Goal: Information Seeking & Learning: Find contact information

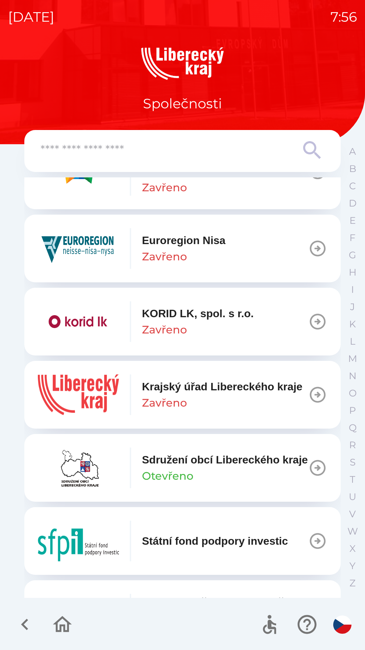
scroll to position [455, 0]
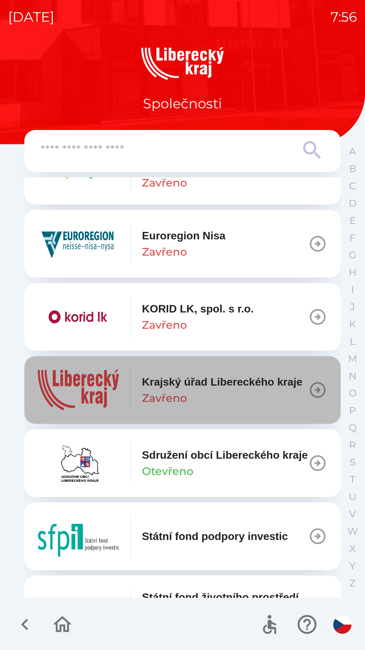
click at [253, 387] on p "Krajský úřad Libereckého kraje" at bounding box center [222, 381] width 161 height 16
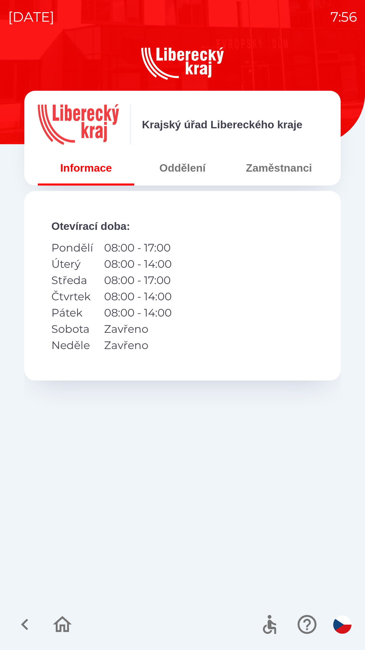
click at [32, 622] on icon "button" at bounding box center [25, 624] width 23 height 23
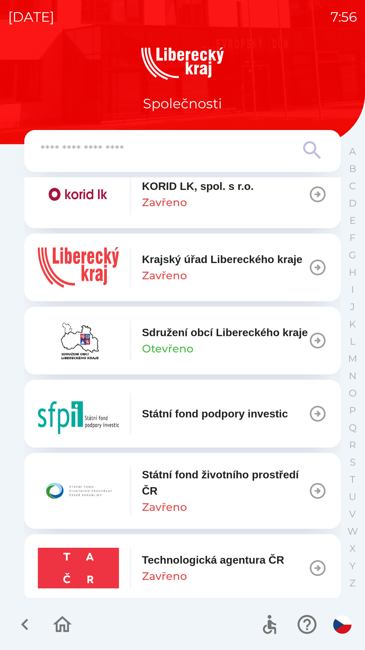
scroll to position [570, 0]
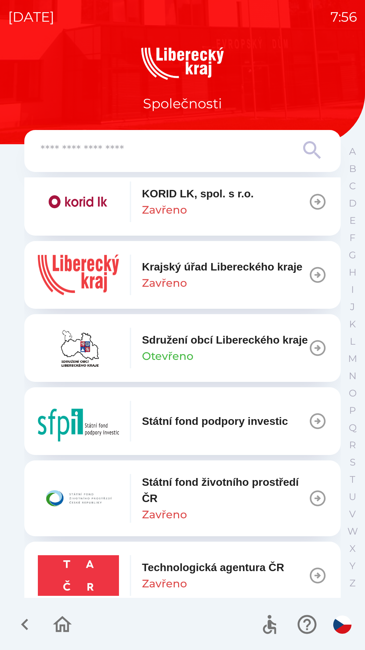
click at [315, 268] on icon "button" at bounding box center [318, 274] width 19 height 19
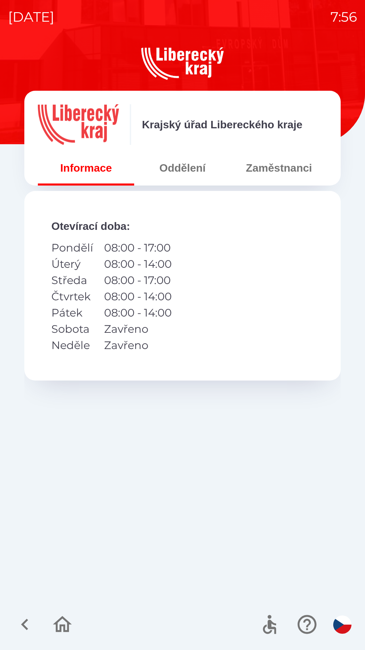
click at [309, 287] on div "Otevírací doba : Pondělí 08:00 - 17:00 Úterý 08:00 - 14:00 Středa 08:00 - 17:00…" at bounding box center [182, 285] width 317 height 189
click at [303, 288] on div "Otevírací doba : Pondělí 08:00 - 17:00 Úterý 08:00 - 14:00 Středa 08:00 - 17:00…" at bounding box center [182, 285] width 317 height 189
click at [303, 284] on div "Otevírací doba : Pondělí 08:00 - 17:00 Úterý 08:00 - 14:00 Středa 08:00 - 17:00…" at bounding box center [182, 285] width 317 height 189
click at [197, 171] on button "Oddělení" at bounding box center [182, 168] width 96 height 24
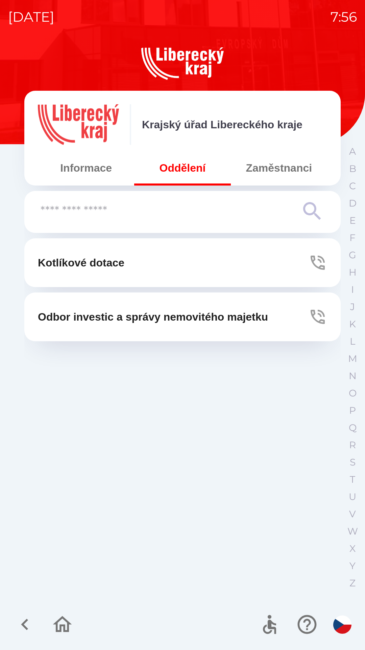
click at [294, 172] on button "Zaměstnanci" at bounding box center [279, 168] width 96 height 24
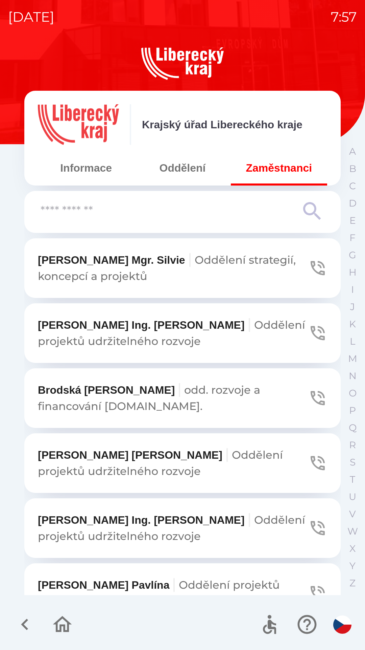
click at [94, 179] on button "Informace" at bounding box center [86, 168] width 96 height 24
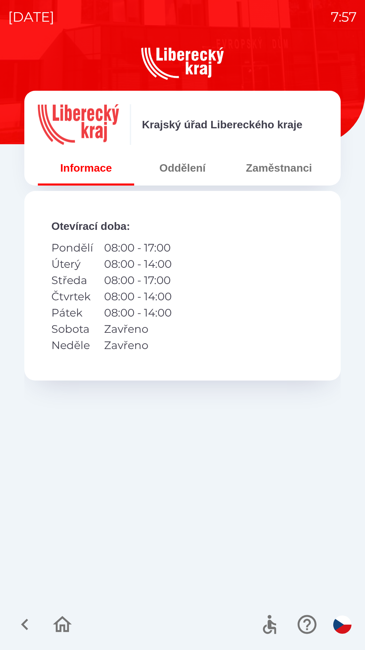
click at [197, 165] on button "Oddělení" at bounding box center [182, 168] width 96 height 24
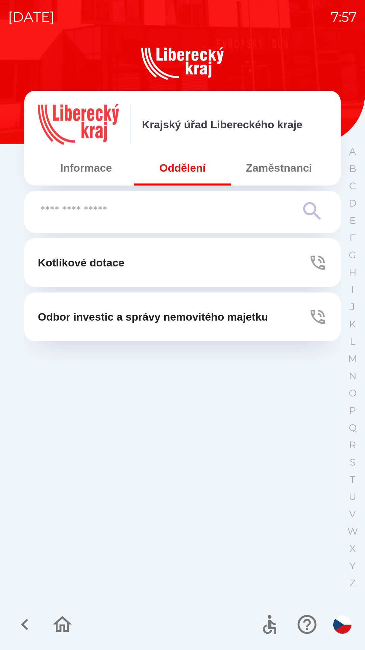
click at [105, 163] on button "Informace" at bounding box center [86, 168] width 96 height 24
